Goal: Navigation & Orientation: Find specific page/section

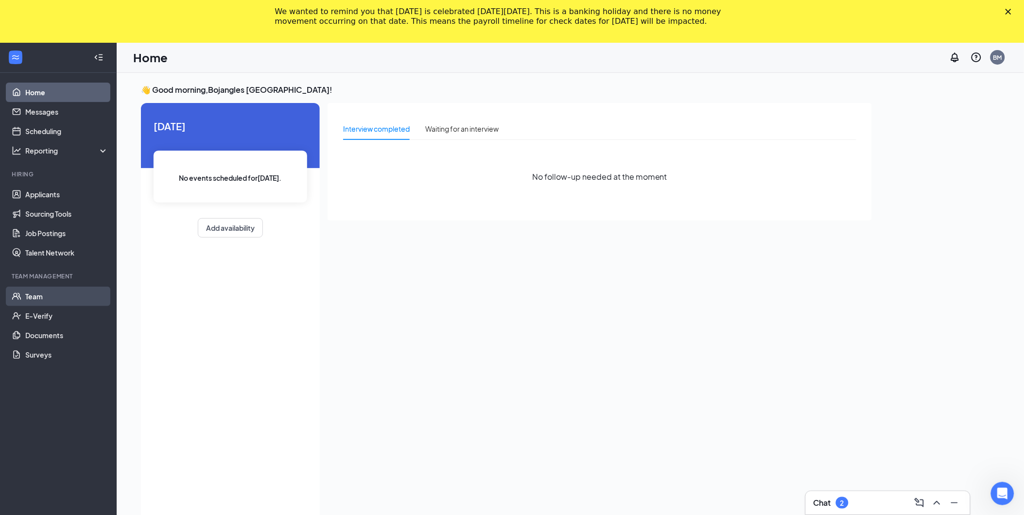
click at [39, 299] on link "Team" at bounding box center [66, 296] width 83 height 19
